Goal: Information Seeking & Learning: Learn about a topic

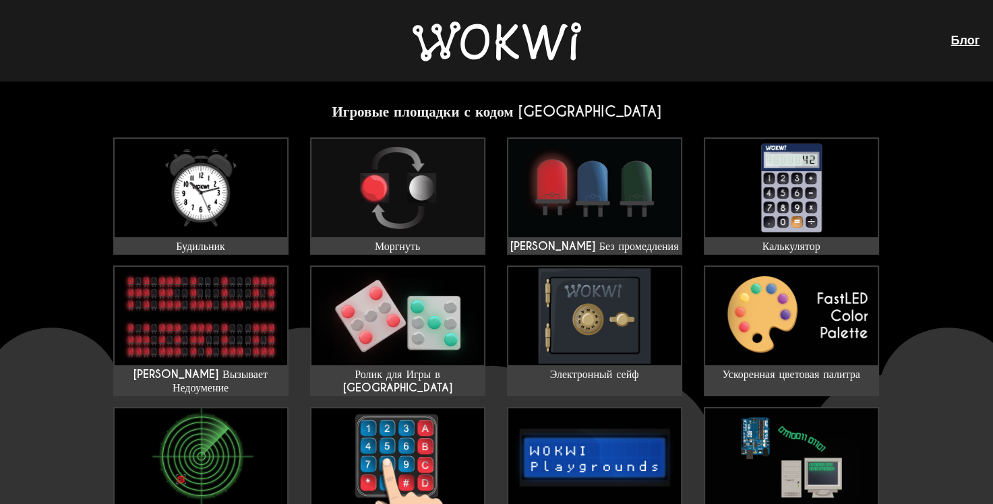
click at [522, 70] on div "Блог" at bounding box center [496, 40] width 993 height 81
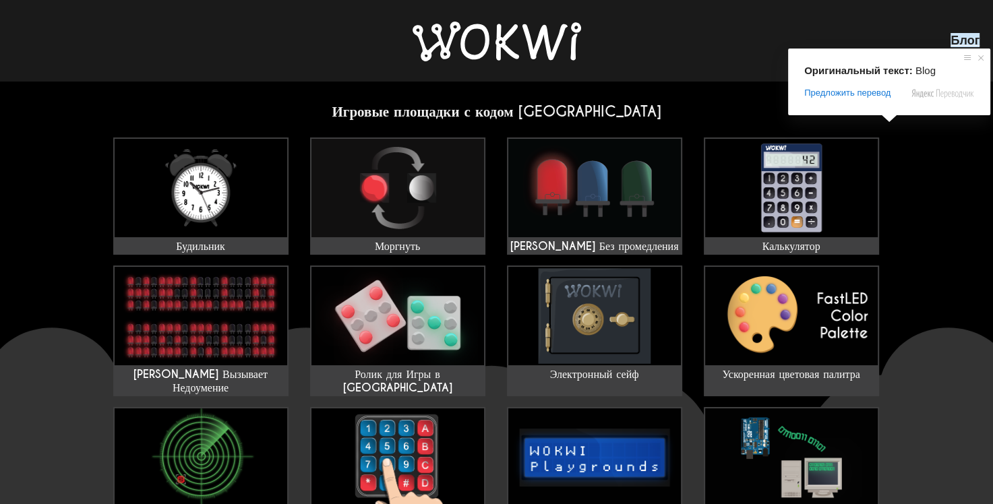
click at [957, 36] on ya-tr-span "Блог" at bounding box center [965, 40] width 29 height 14
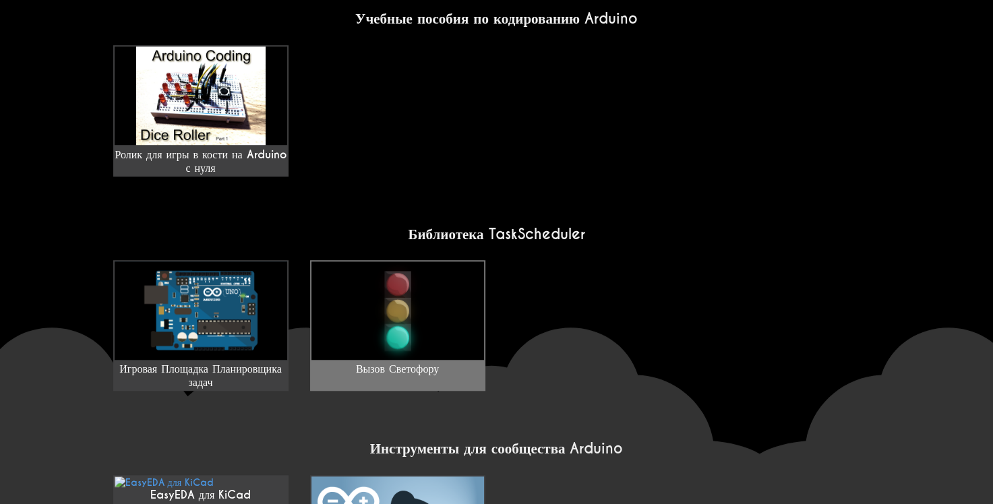
scroll to position [969, 0]
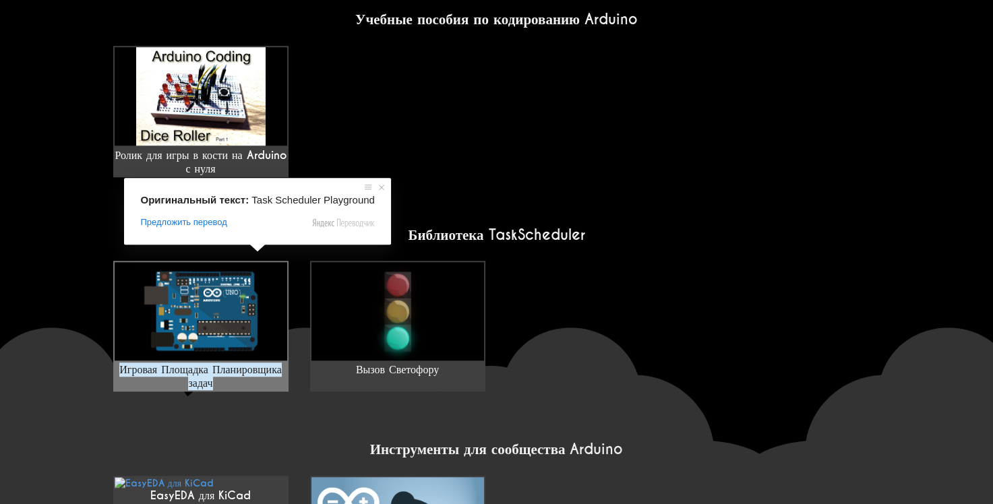
click at [233, 363] on ya-tr-span "Игровая Площадка Планировщика задач" at bounding box center [200, 377] width 162 height 28
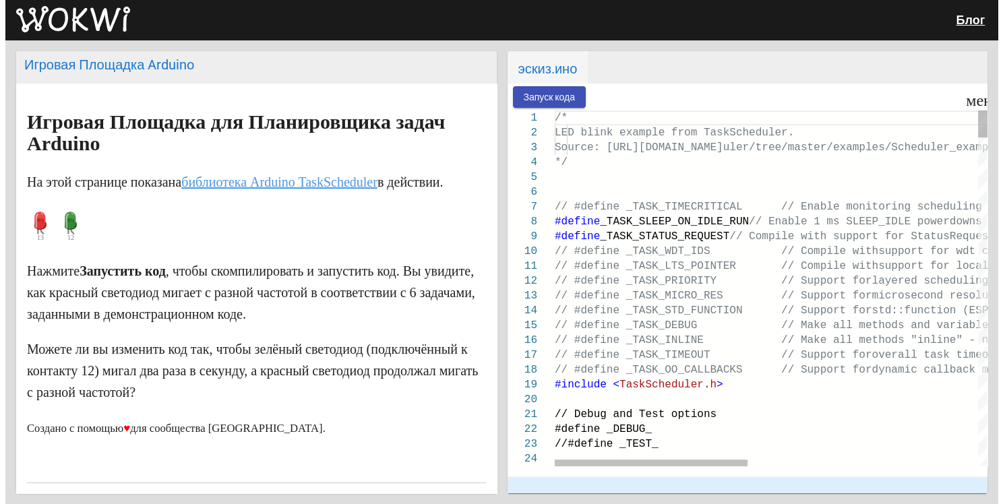
scroll to position [69, 0]
